Goal: Transaction & Acquisition: Book appointment/travel/reservation

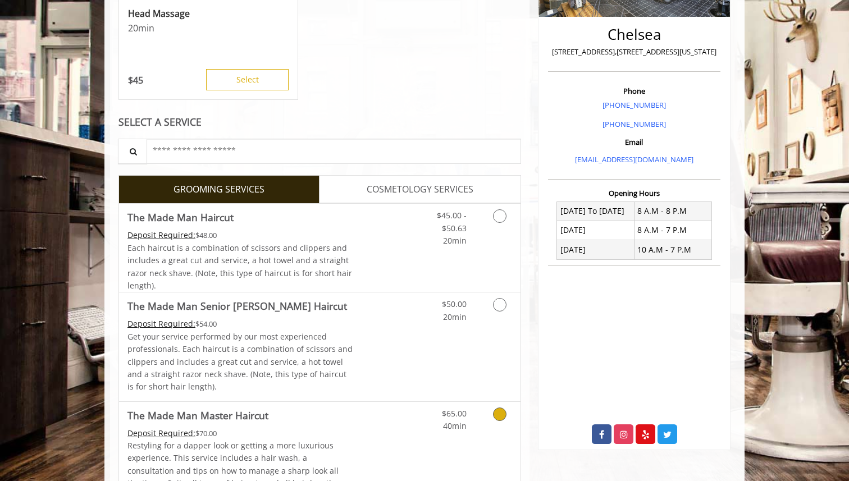
scroll to position [398, 0]
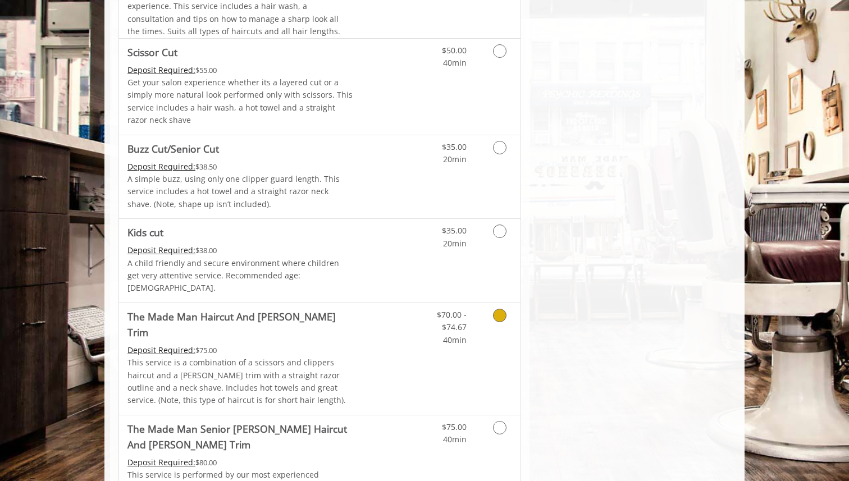
click at [345, 357] on p "This service is a combination of a scissors and clippers haircut and a [PERSON_…" at bounding box center [240, 382] width 226 height 51
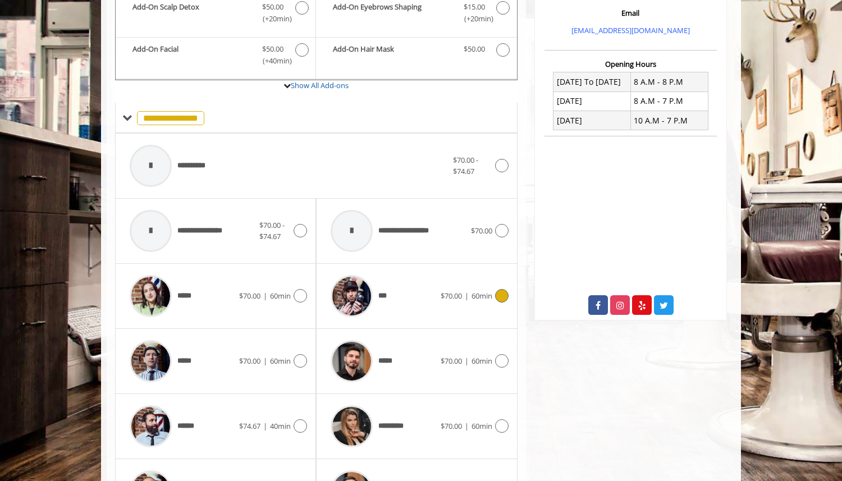
click at [381, 271] on span "***" at bounding box center [357, 296] width 65 height 53
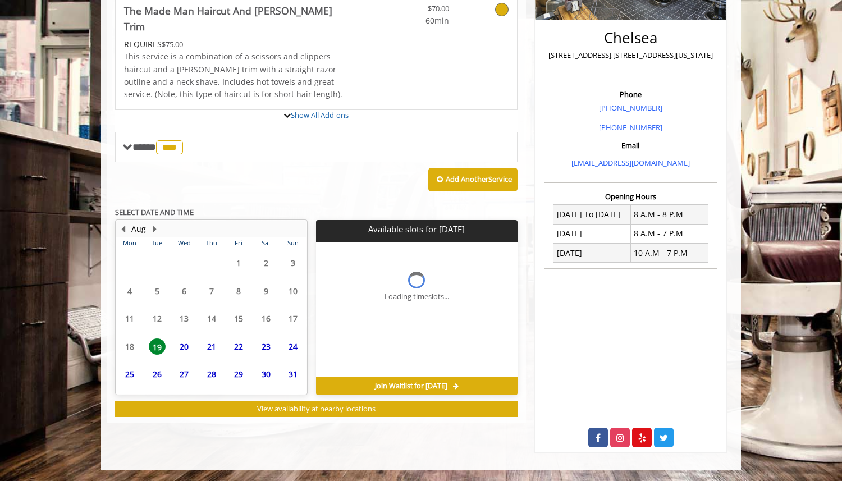
scroll to position [306, 0]
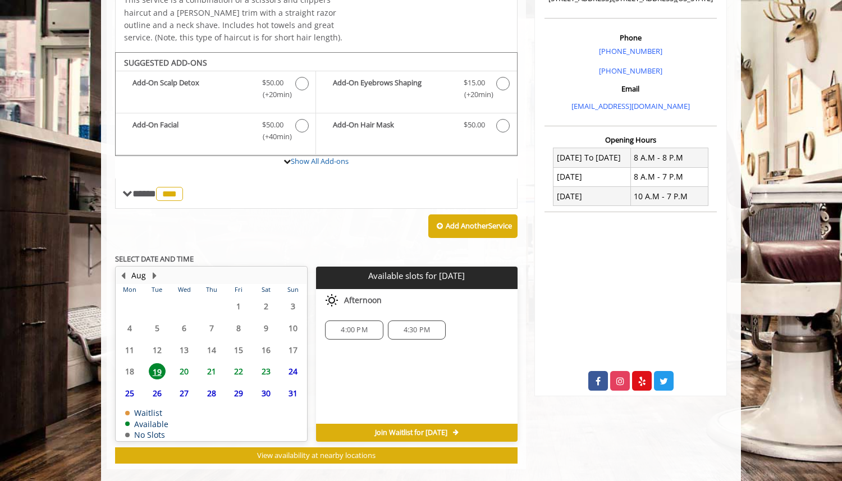
click at [181, 363] on span "20" at bounding box center [184, 371] width 17 height 16
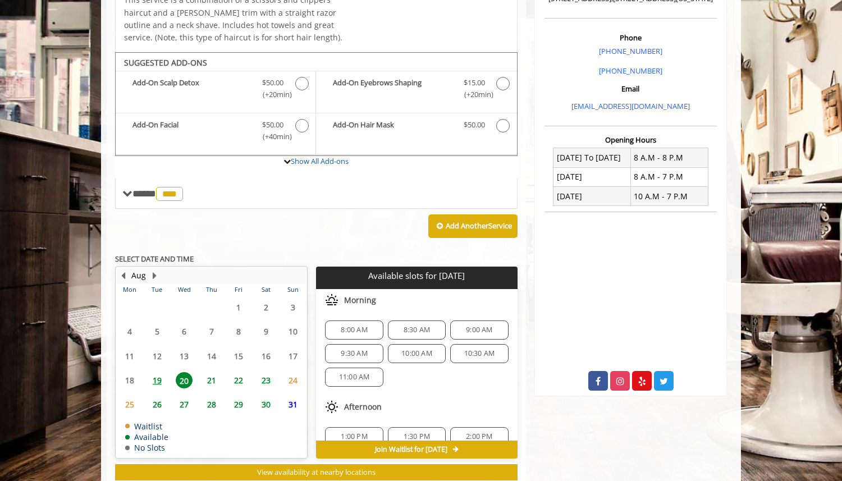
scroll to position [322, 0]
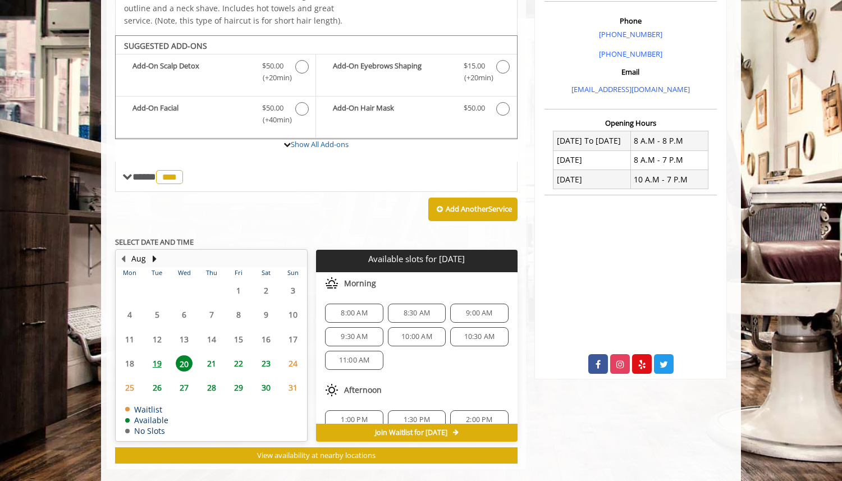
click at [349, 332] on span "9:30 AM" at bounding box center [354, 336] width 26 height 9
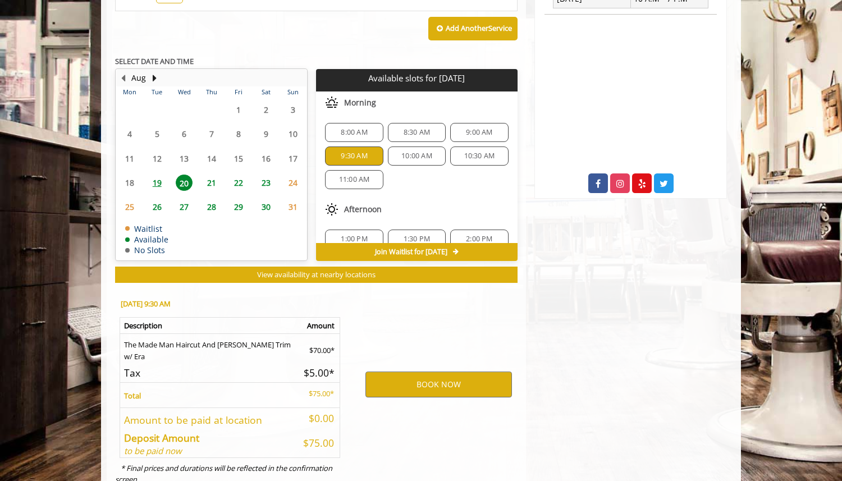
scroll to position [525, 0]
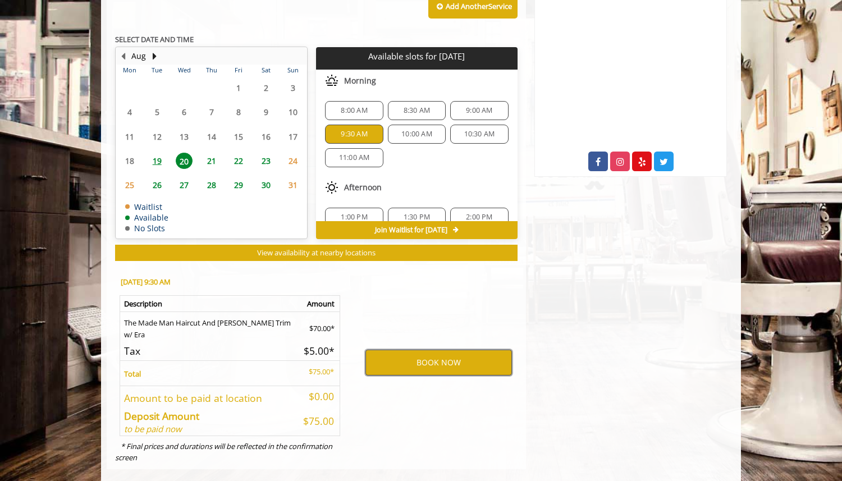
click at [413, 350] on button "BOOK NOW" at bounding box center [439, 363] width 147 height 26
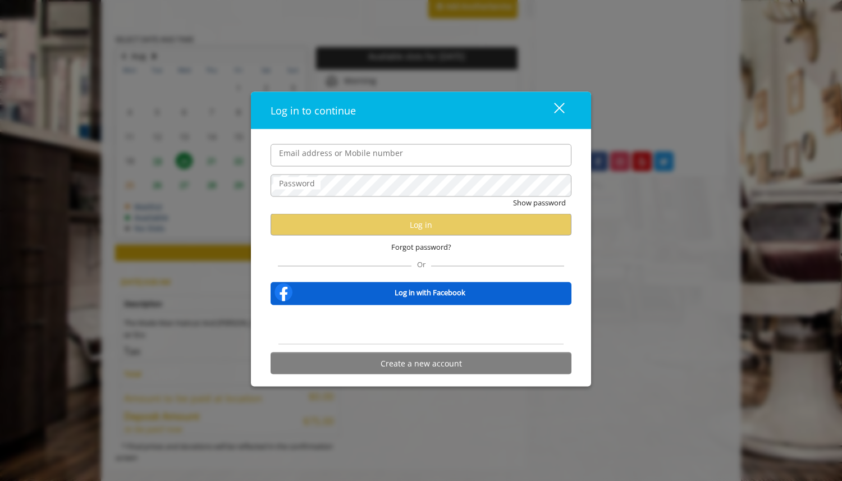
click at [336, 143] on div "Email address or Mobile number Password Show password Log in Forgot password? O…" at bounding box center [421, 258] width 340 height 258
click at [321, 164] on input "Email address or Mobile number" at bounding box center [421, 155] width 301 height 22
type input "**********"
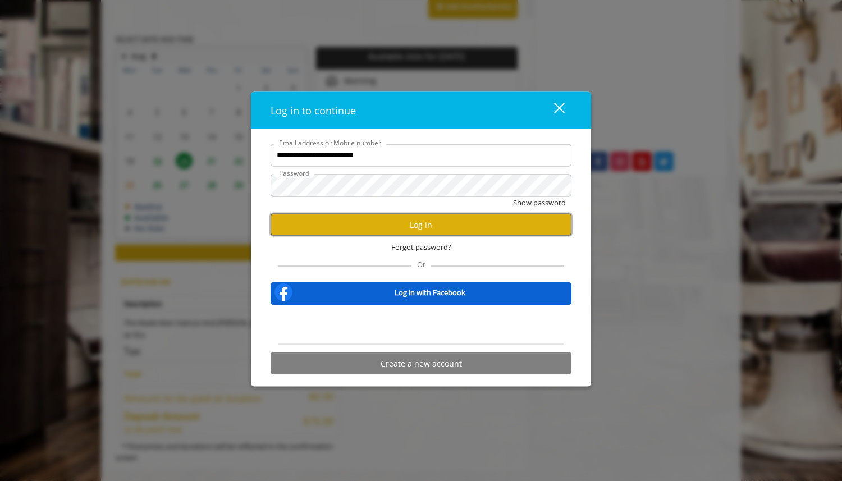
click at [379, 218] on button "Log in" at bounding box center [421, 225] width 301 height 22
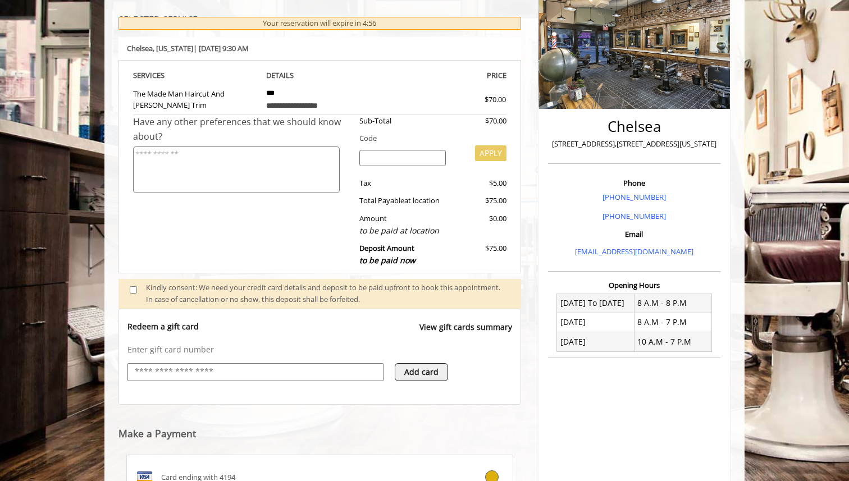
scroll to position [247, 0]
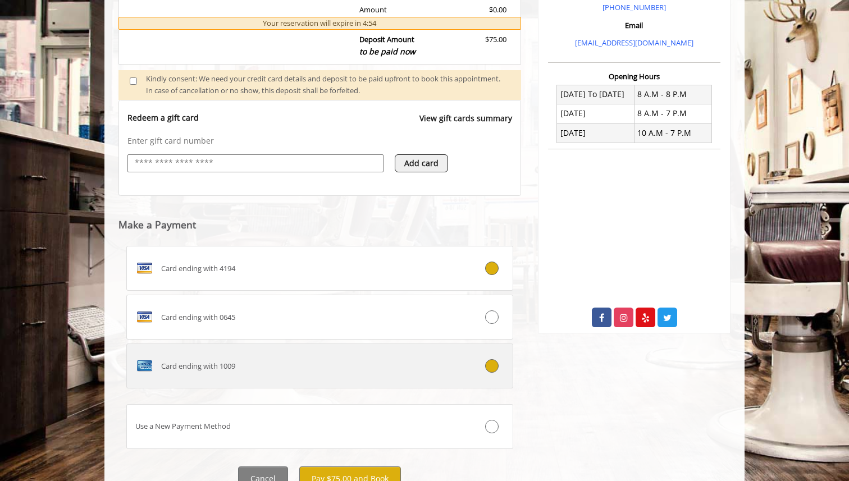
click at [269, 373] on div "Card ending with 1009" at bounding box center [287, 366] width 321 height 18
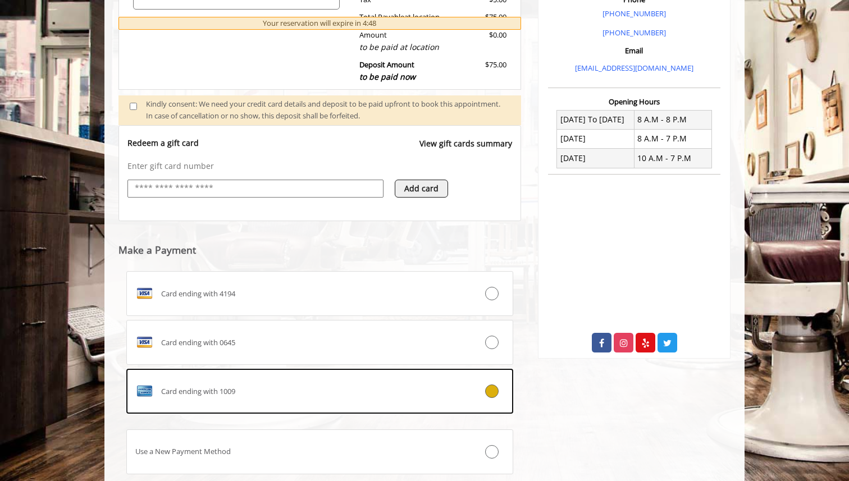
scroll to position [419, 0]
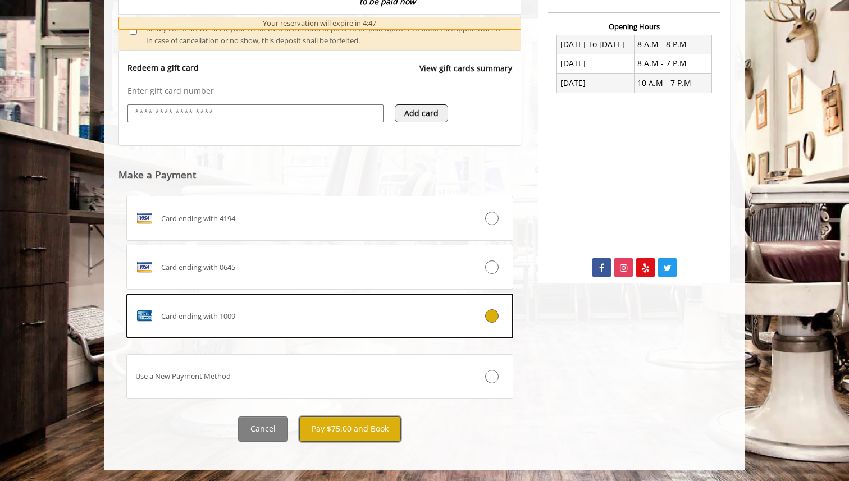
click at [365, 425] on button "Pay $75.00 and Book" at bounding box center [350, 429] width 102 height 25
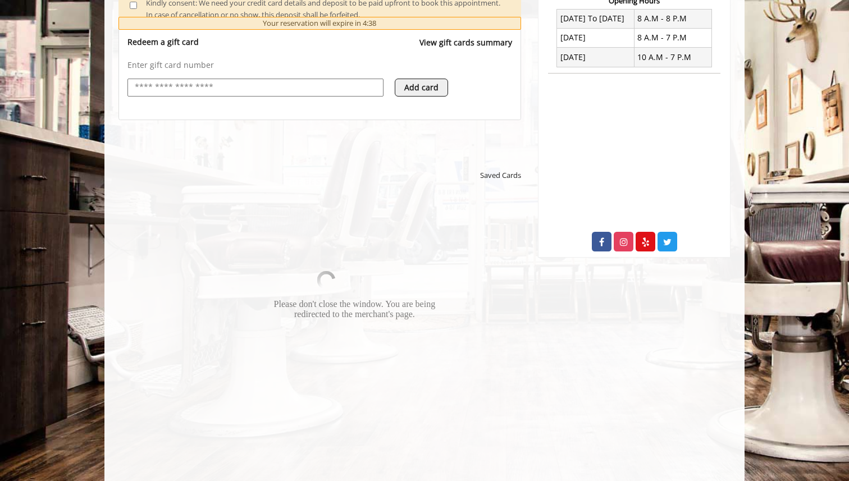
scroll to position [438, 0]
